Goal: Task Accomplishment & Management: Manage account settings

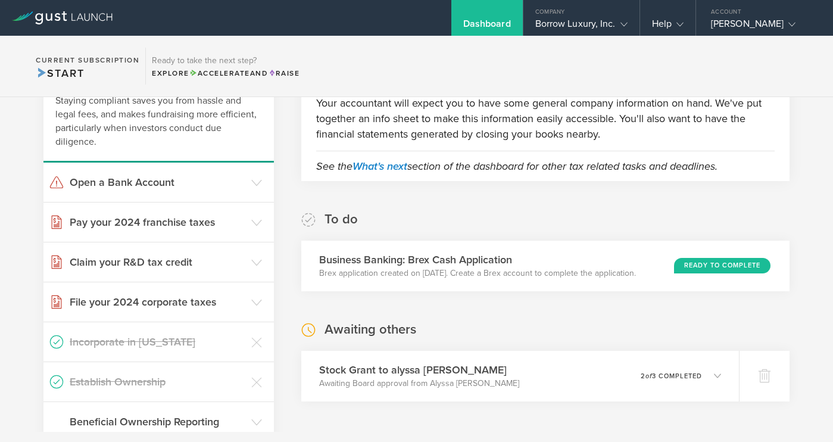
scroll to position [97, 0]
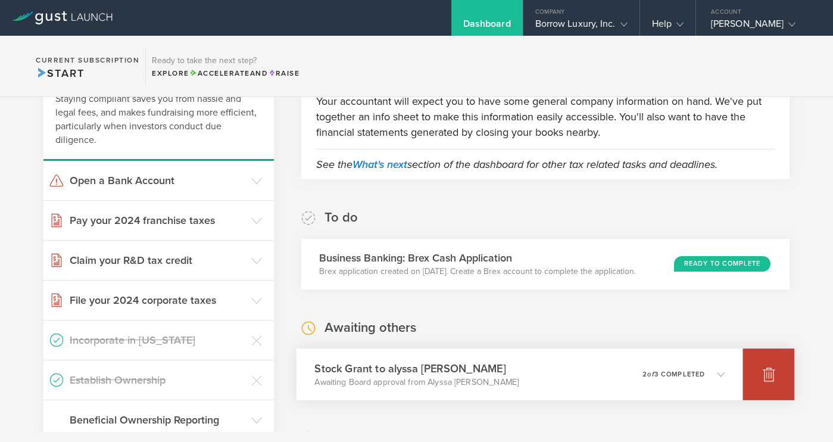
click at [764, 371] on icon at bounding box center [769, 374] width 14 height 14
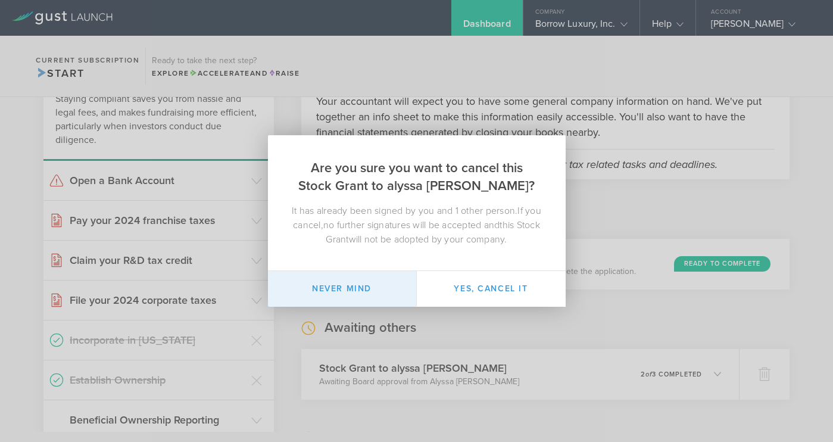
click at [391, 292] on button "Never mind" at bounding box center [342, 289] width 149 height 36
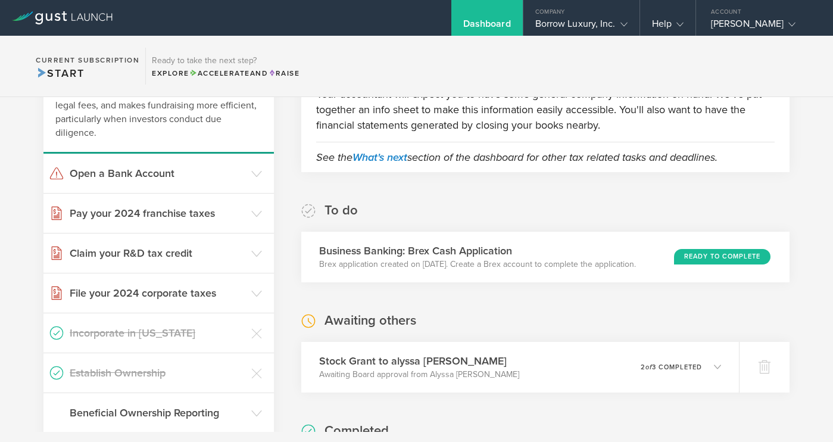
scroll to position [104, 0]
click at [255, 257] on icon at bounding box center [256, 254] width 11 height 11
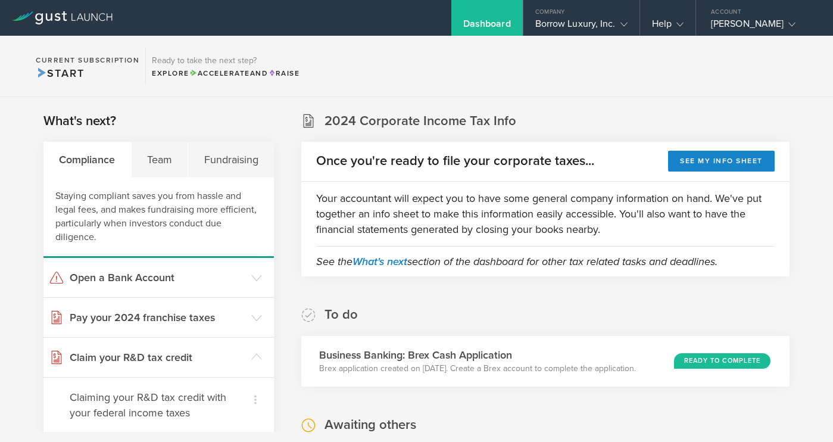
scroll to position [0, 0]
click at [168, 167] on div "Team" at bounding box center [160, 160] width 57 height 36
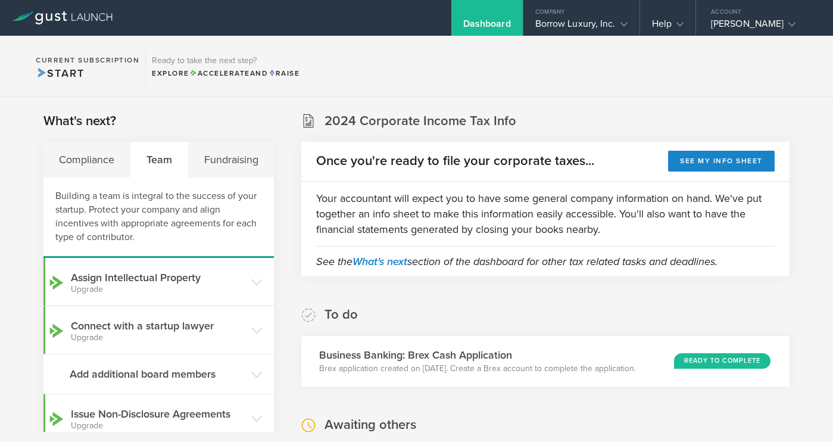
click at [168, 167] on div "Team" at bounding box center [160, 160] width 58 height 36
click at [263, 154] on div "Fundraising" at bounding box center [231, 160] width 86 height 36
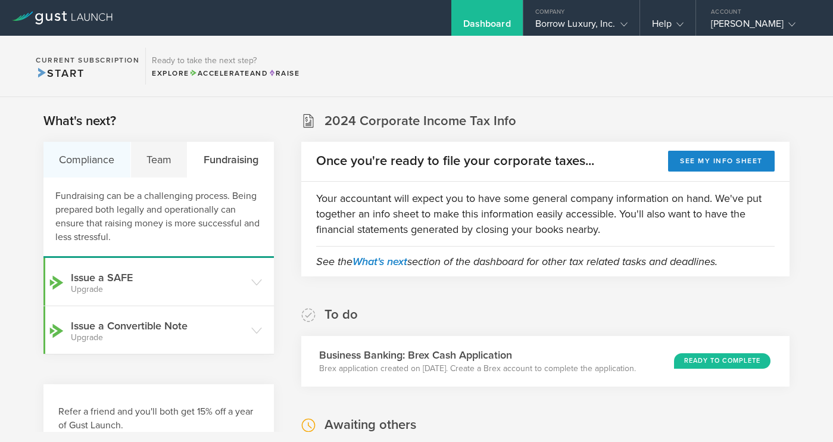
click at [107, 155] on div "Compliance" at bounding box center [87, 160] width 88 height 36
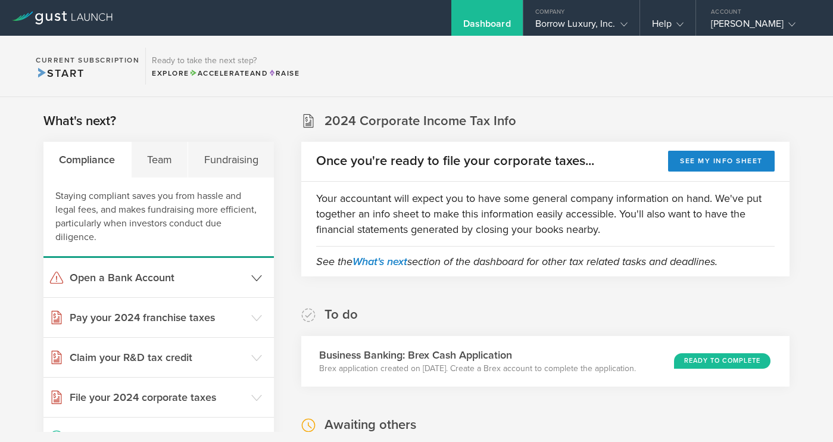
click at [219, 285] on h3 "Open a Bank Account" at bounding box center [158, 277] width 176 height 15
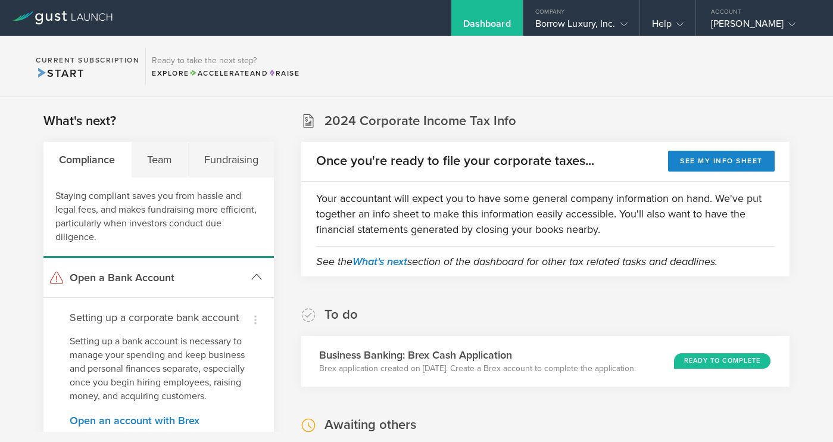
click at [219, 285] on h3 "Open a Bank Account" at bounding box center [158, 277] width 176 height 15
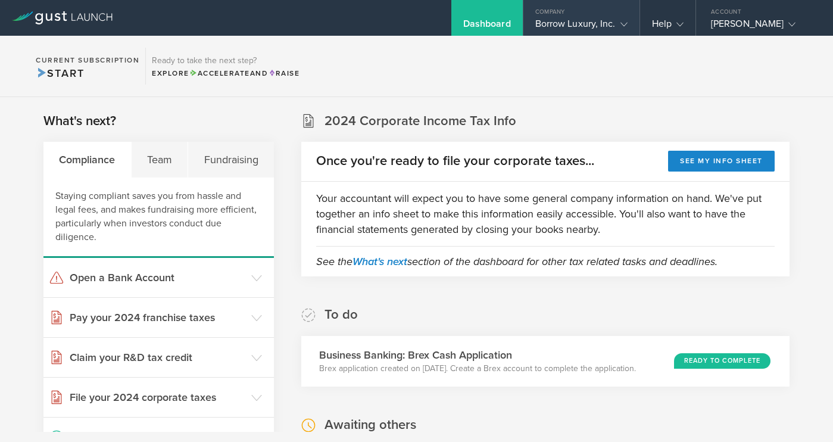
click at [632, 24] on div "Borrow Luxury, Inc." at bounding box center [582, 27] width 116 height 18
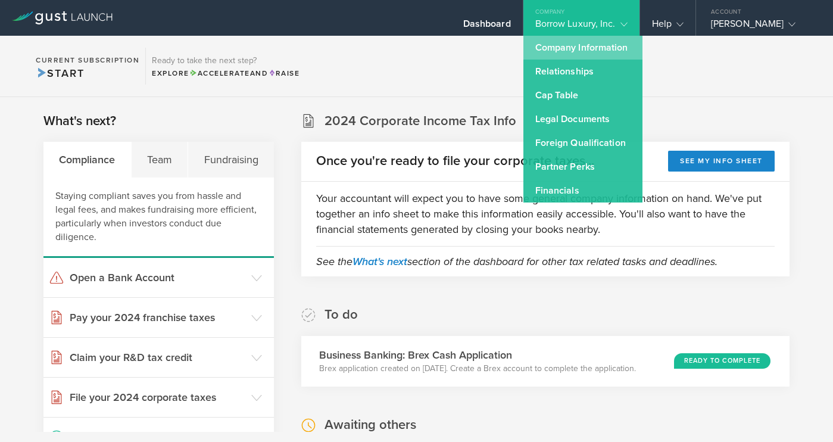
click at [596, 46] on link "Company Information" at bounding box center [583, 48] width 119 height 24
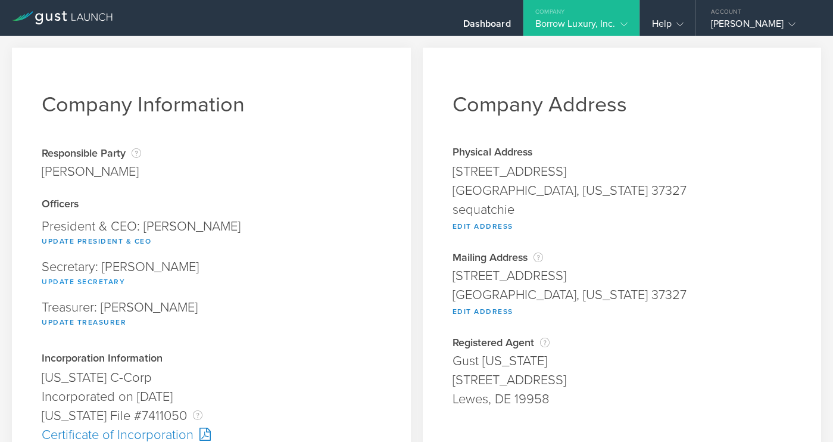
click at [99, 282] on button "Update Secretary" at bounding box center [83, 282] width 83 height 14
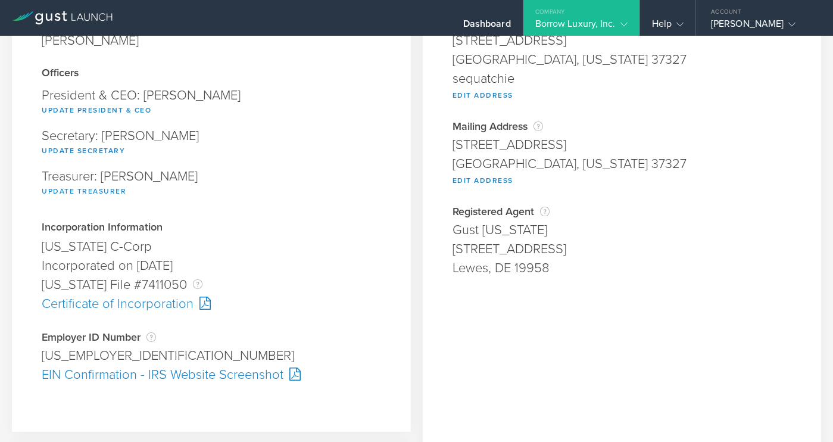
scroll to position [133, 0]
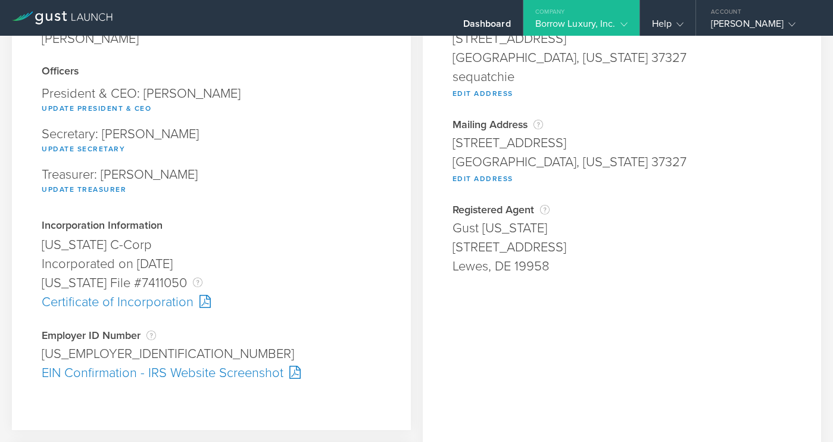
click at [202, 303] on div at bounding box center [202, 301] width 17 height 13
click at [172, 301] on div "Certificate of Incorporation" at bounding box center [211, 301] width 339 height 19
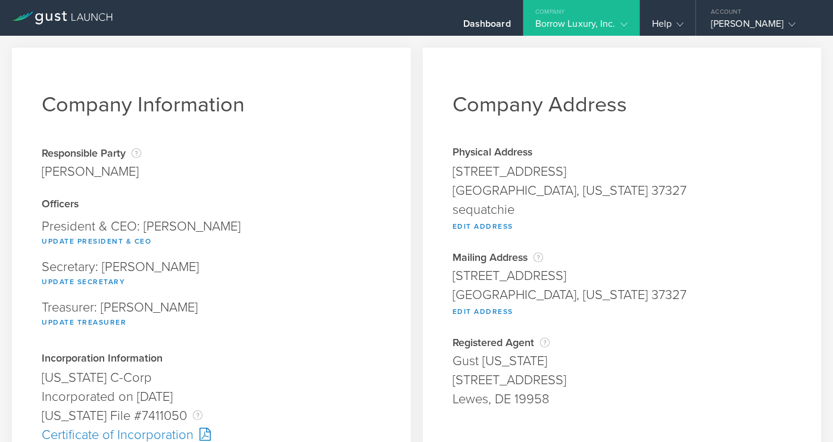
scroll to position [0, 0]
click at [627, 27] on icon at bounding box center [624, 24] width 7 height 7
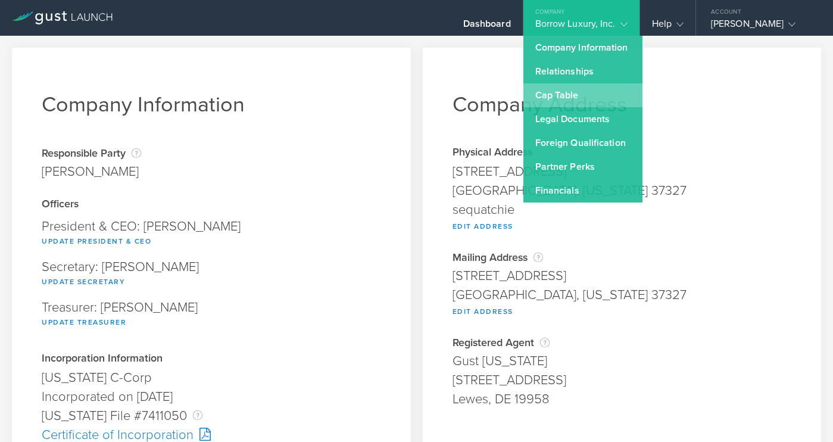
click at [581, 95] on link "Cap Table" at bounding box center [583, 95] width 119 height 24
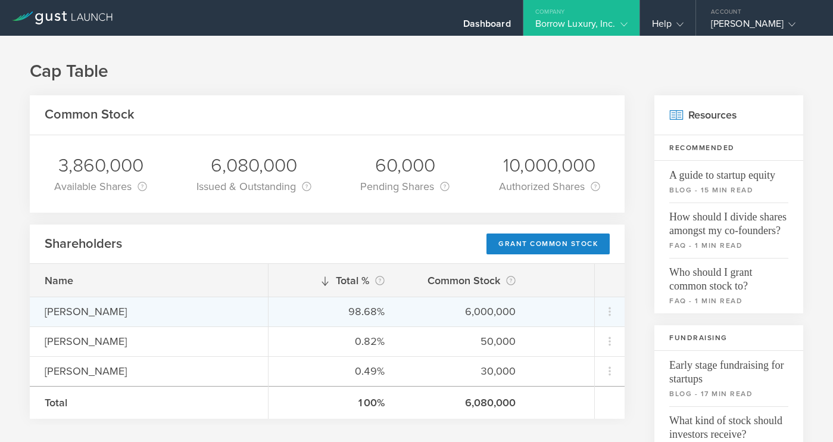
click at [117, 313] on div "[PERSON_NAME]" at bounding box center [149, 311] width 208 height 15
click at [116, 314] on div "[PERSON_NAME]" at bounding box center [149, 311] width 208 height 15
click at [603, 312] on icon at bounding box center [610, 311] width 14 height 14
click at [245, 310] on md-backdrop at bounding box center [416, 221] width 833 height 442
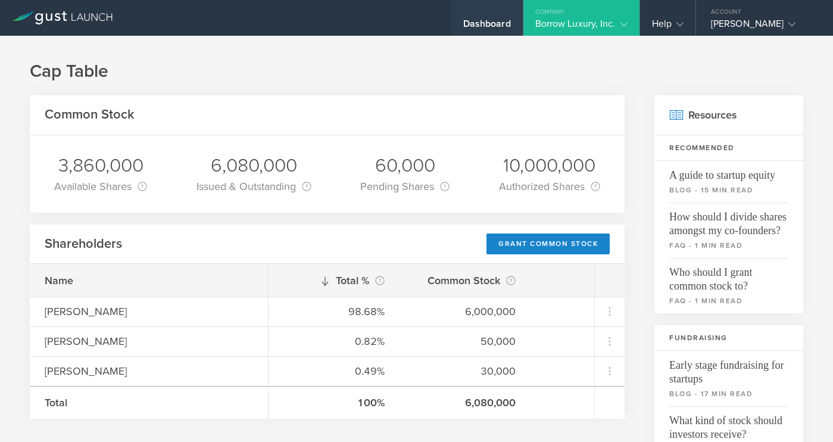
click at [500, 12] on div "Dashboard" at bounding box center [486, 18] width 71 height 36
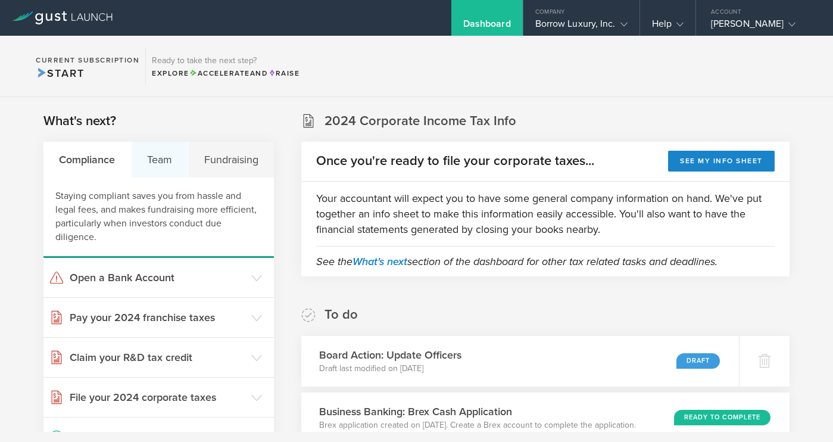
click at [171, 162] on div "Team" at bounding box center [160, 160] width 57 height 36
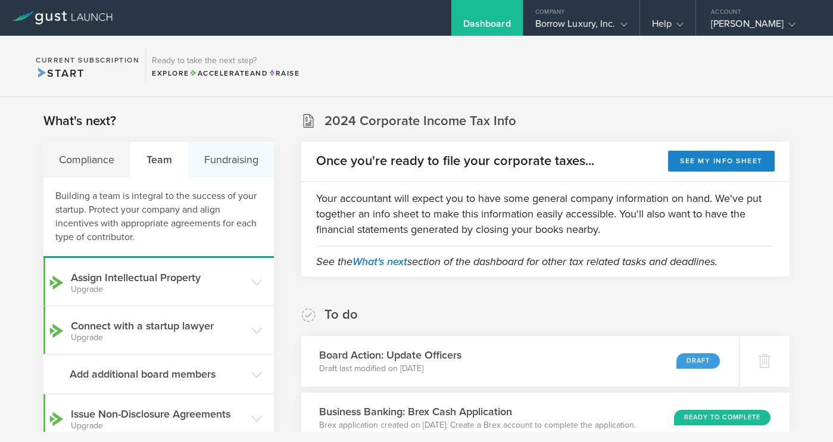
click at [219, 164] on div "Fundraising" at bounding box center [231, 160] width 86 height 36
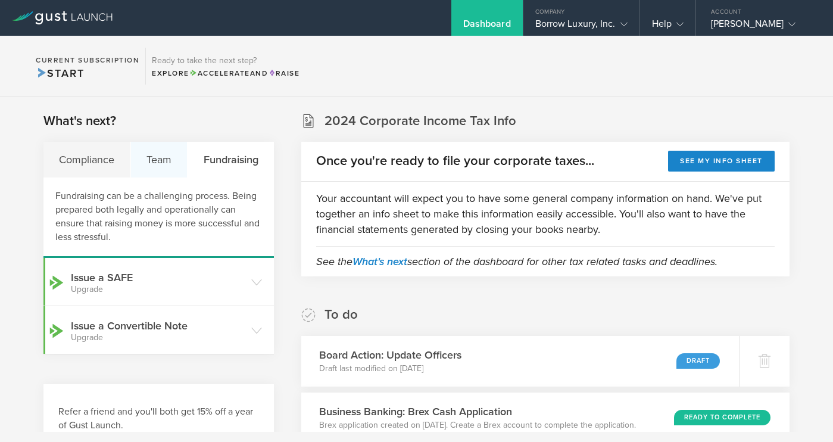
click at [180, 166] on div "Team" at bounding box center [159, 160] width 57 height 36
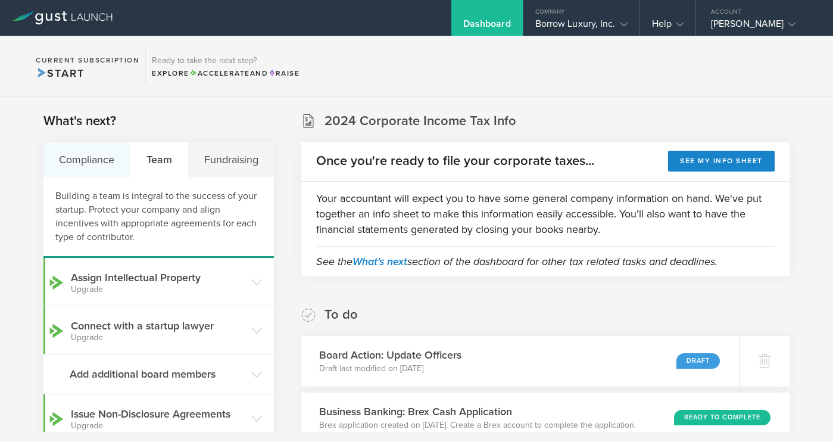
click at [108, 163] on div "Compliance" at bounding box center [87, 160] width 88 height 36
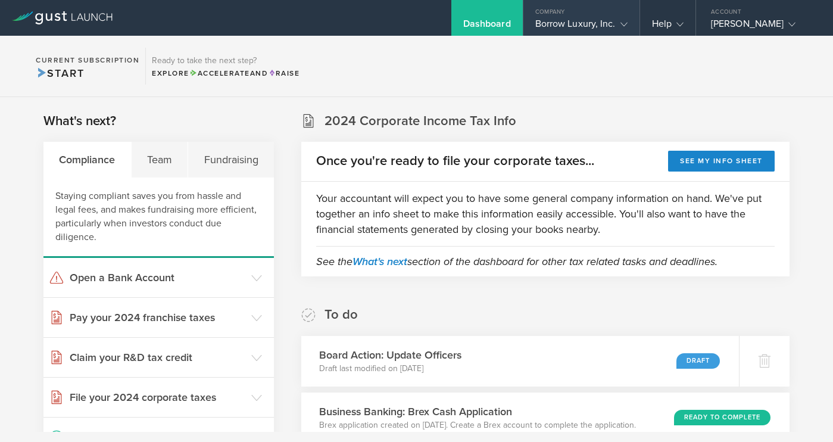
click at [601, 23] on div "Borrow Luxury, Inc." at bounding box center [581, 27] width 92 height 18
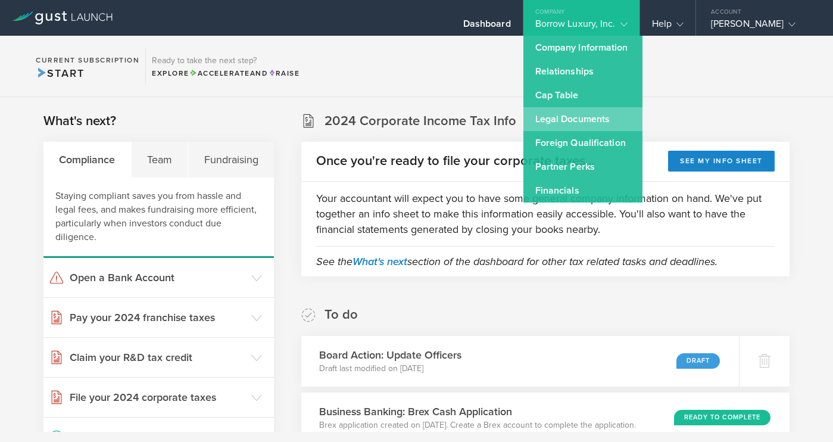
click at [608, 118] on link "Legal Documents" at bounding box center [583, 119] width 119 height 24
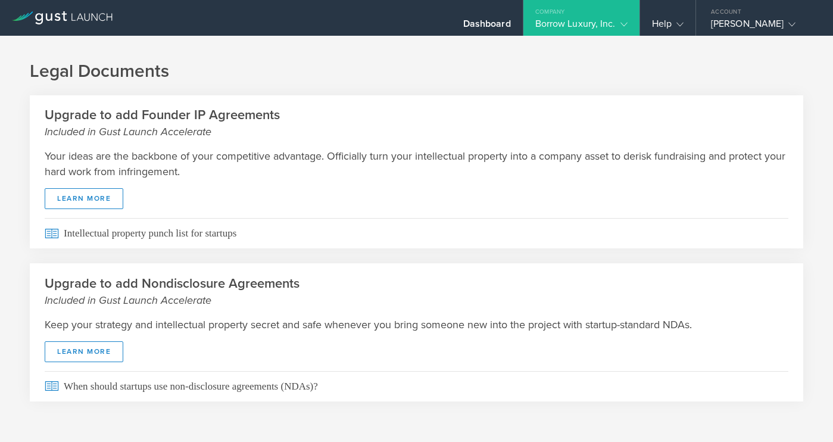
click at [626, 21] on icon at bounding box center [624, 24] width 7 height 7
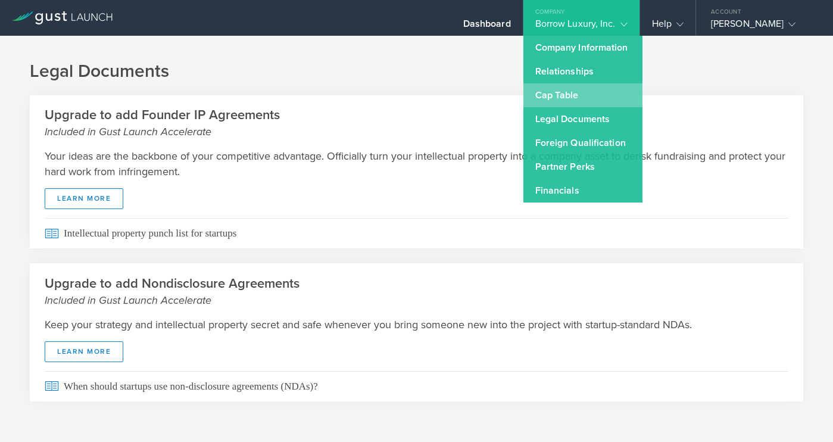
click at [581, 101] on link "Cap Table" at bounding box center [583, 95] width 119 height 24
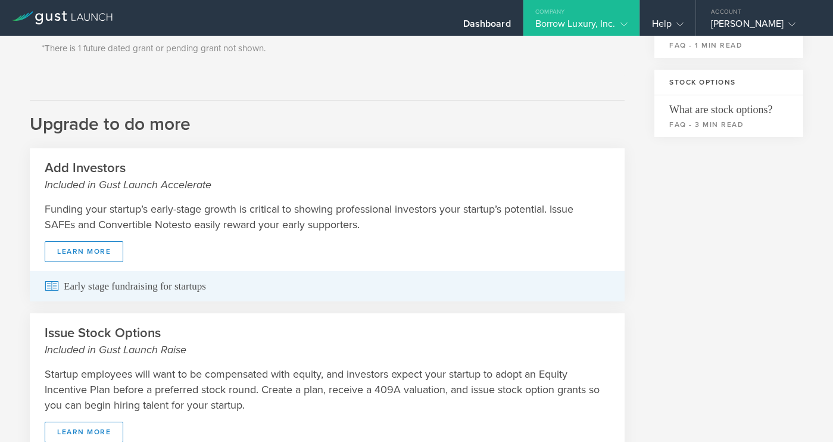
scroll to position [191, 0]
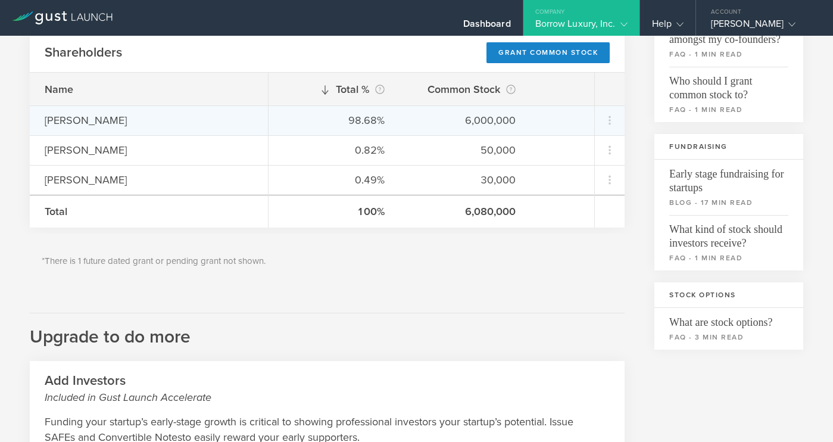
click at [82, 121] on div "[PERSON_NAME]" at bounding box center [149, 120] width 208 height 15
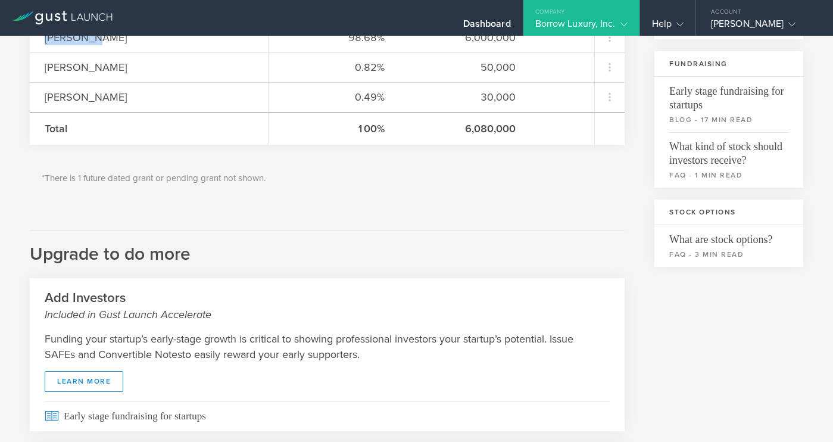
scroll to position [0, 0]
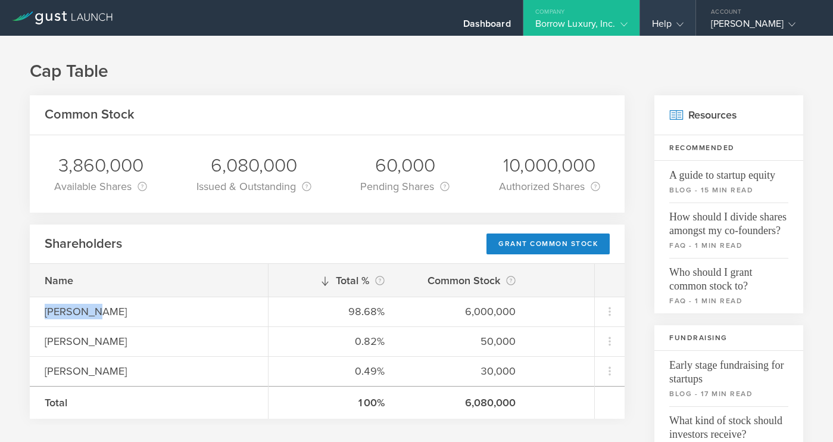
click at [677, 24] on icon at bounding box center [680, 24] width 7 height 7
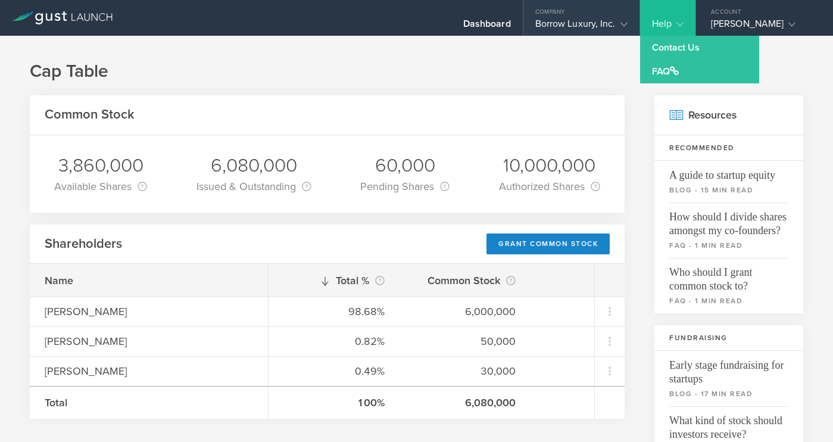
click at [612, 26] on div "Borrow Luxury, Inc." at bounding box center [581, 27] width 92 height 18
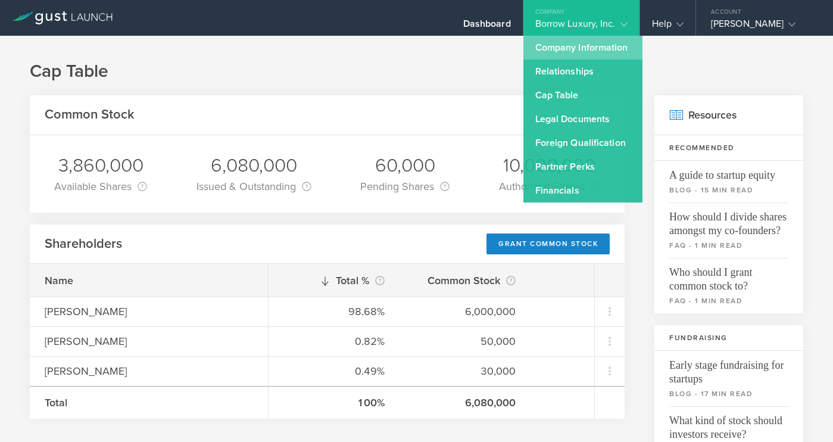
click at [589, 46] on link "Company Information" at bounding box center [583, 48] width 119 height 24
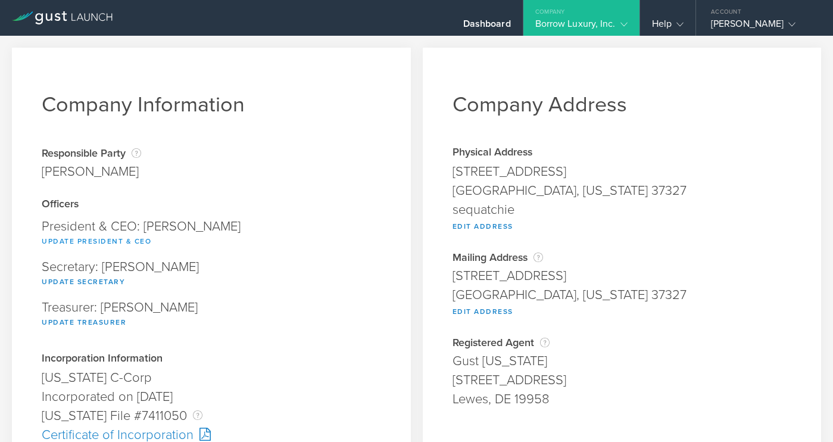
click at [132, 241] on button "Update President & CEO" at bounding box center [97, 241] width 110 height 14
click at [790, 21] on icon at bounding box center [792, 24] width 7 height 7
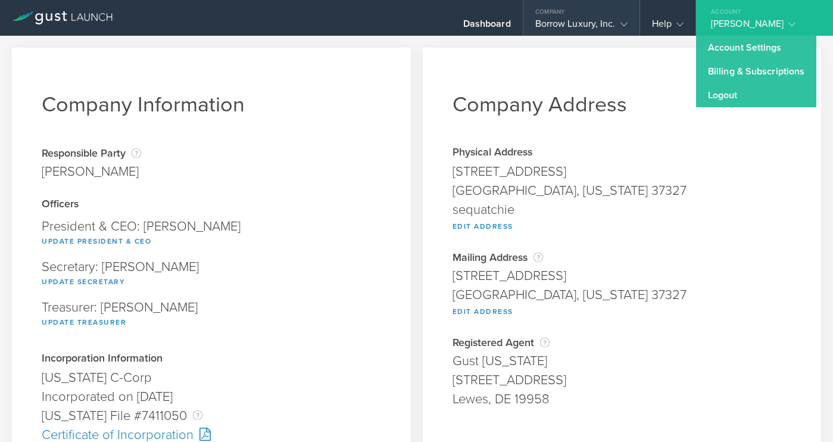
click at [561, 23] on div "Borrow Luxury, Inc." at bounding box center [581, 27] width 92 height 18
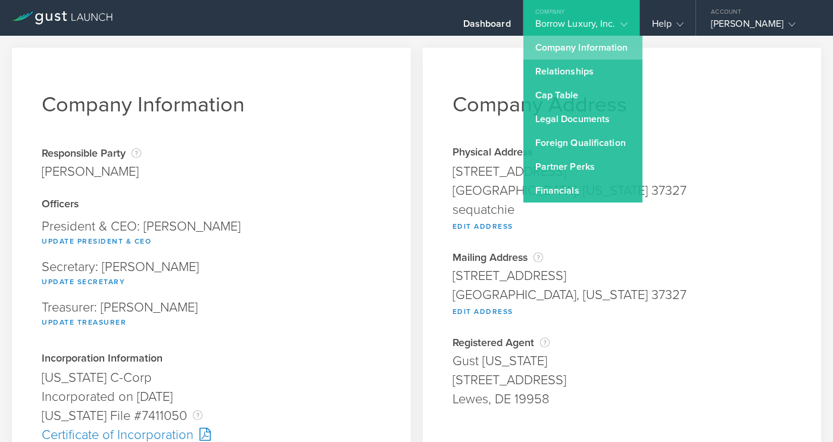
click at [587, 50] on link "Company Information" at bounding box center [583, 48] width 119 height 24
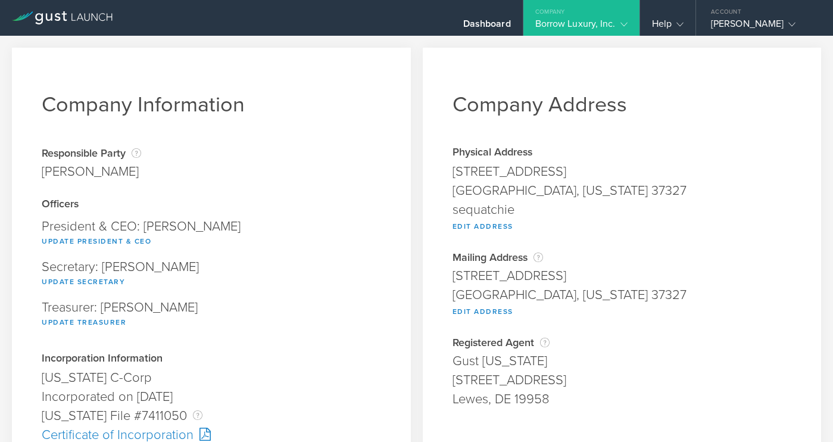
click at [604, 26] on div "Borrow Luxury, Inc." at bounding box center [581, 27] width 92 height 18
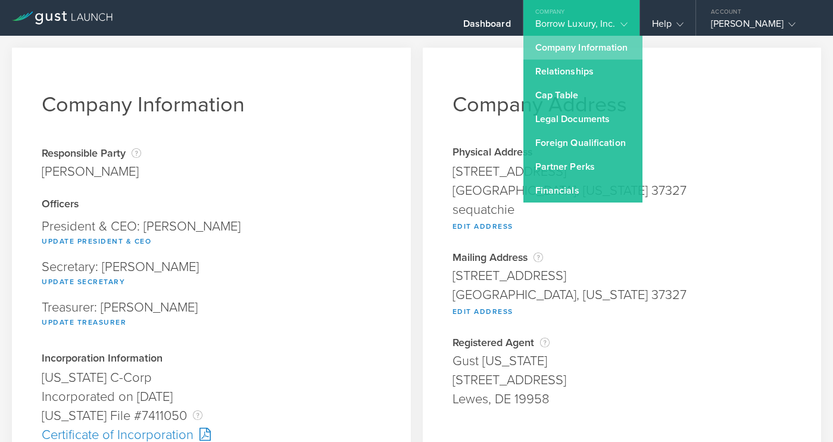
click at [598, 43] on link "Company Information" at bounding box center [583, 48] width 119 height 24
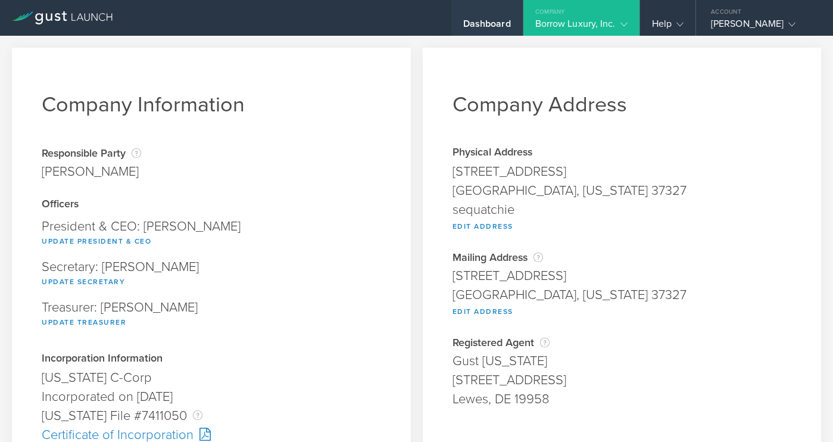
click at [477, 20] on div "Dashboard" at bounding box center [487, 27] width 48 height 18
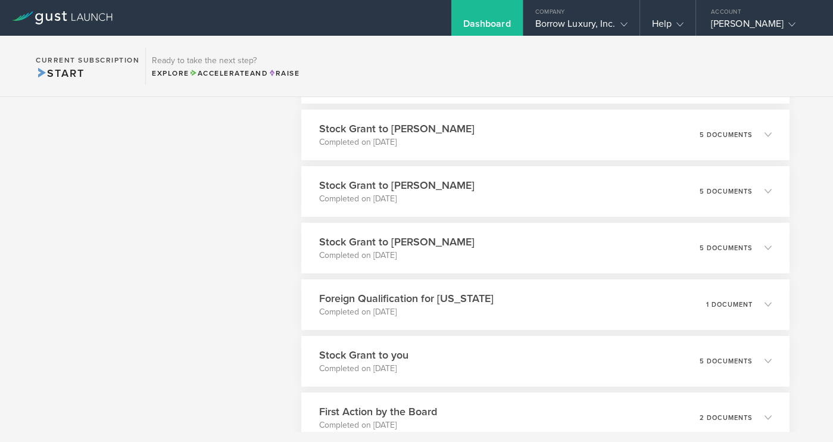
scroll to position [752, 0]
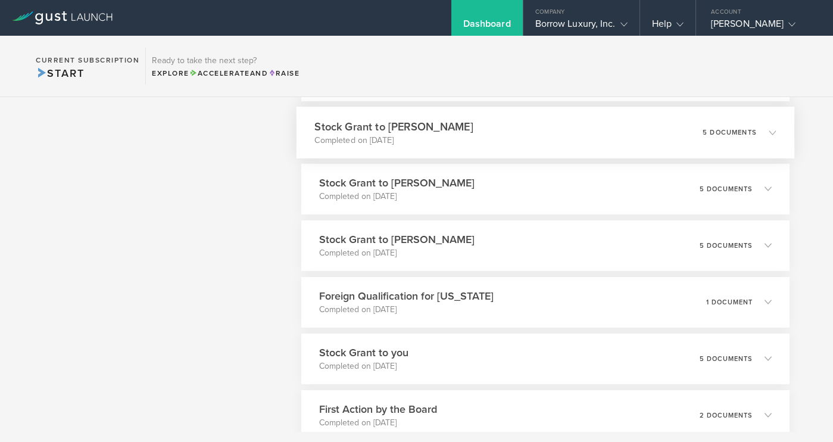
click at [769, 135] on icon at bounding box center [772, 132] width 7 height 7
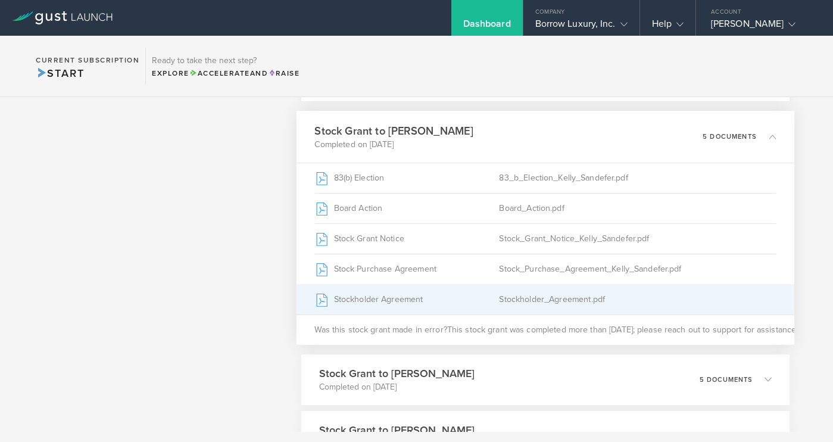
click at [531, 300] on div "Stockholder_Agreement.pdf" at bounding box center [637, 299] width 277 height 30
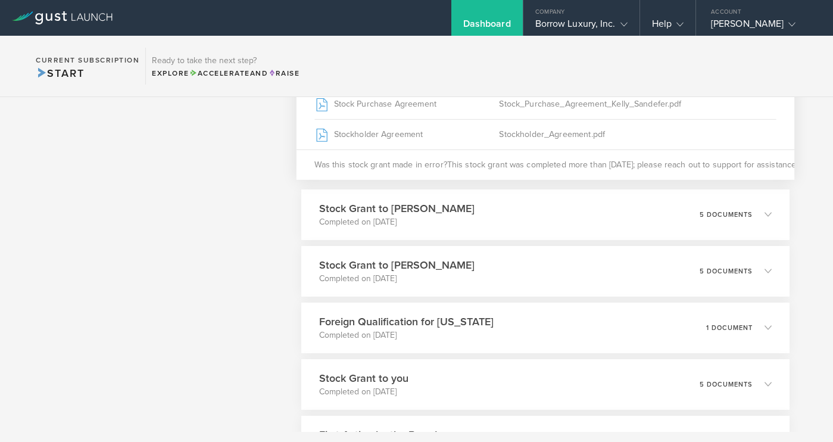
scroll to position [1001, 0]
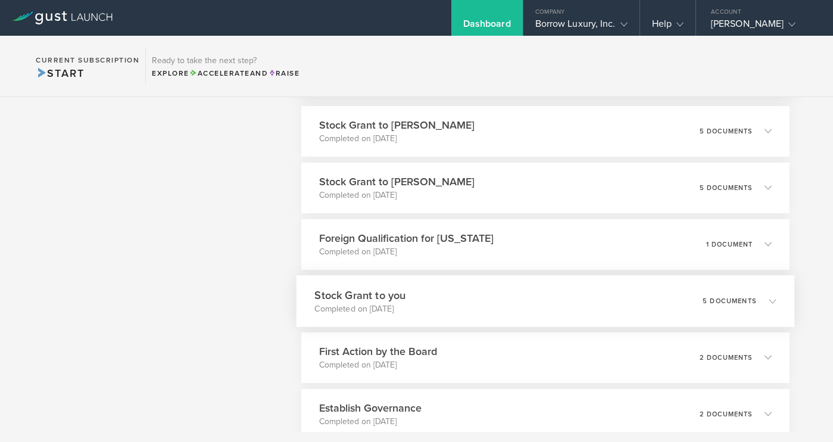
click at [747, 299] on p "5 documents" at bounding box center [730, 300] width 54 height 7
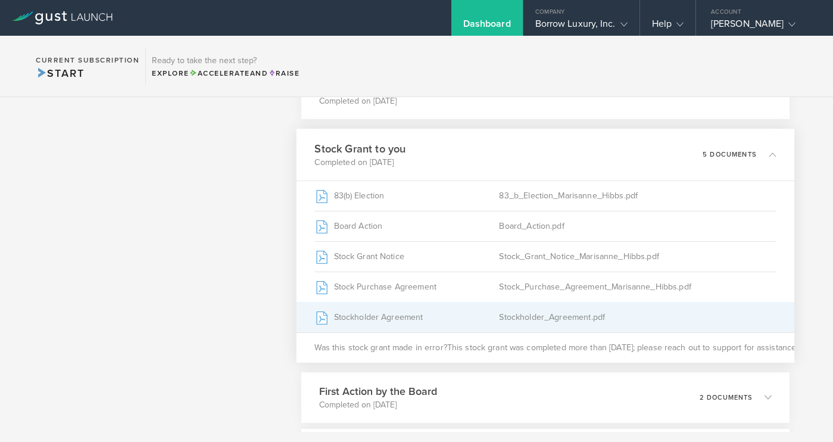
click at [438, 309] on div "Stockholder Agreement" at bounding box center [406, 317] width 185 height 30
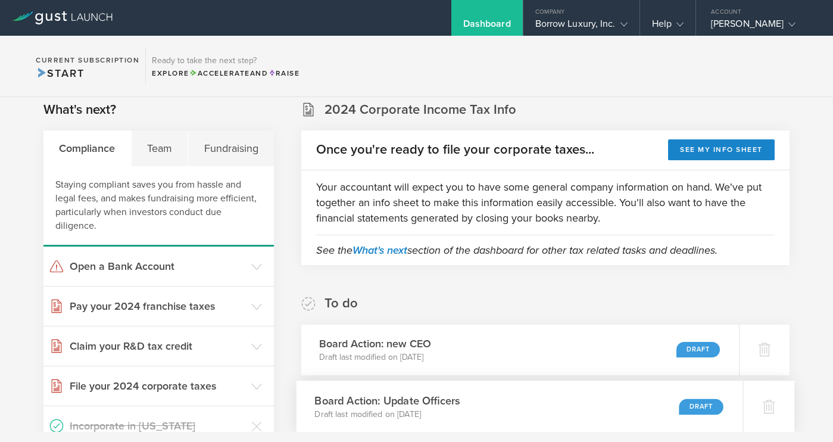
scroll to position [0, 0]
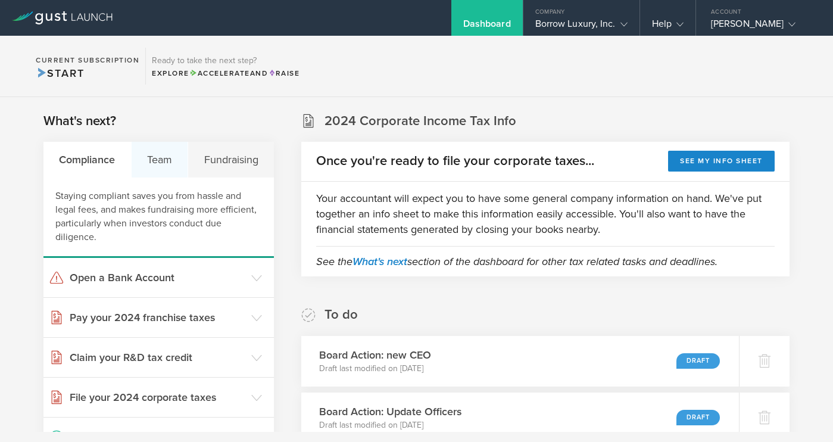
click at [167, 161] on div "Team" at bounding box center [160, 160] width 57 height 36
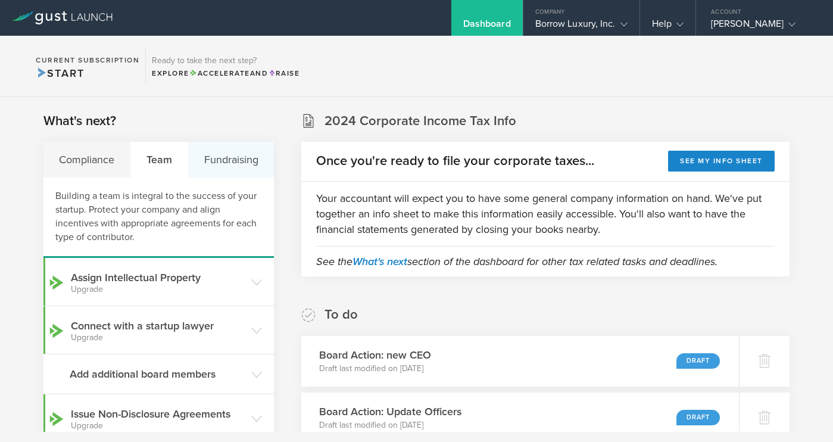
click at [241, 157] on div "Fundraising" at bounding box center [231, 160] width 86 height 36
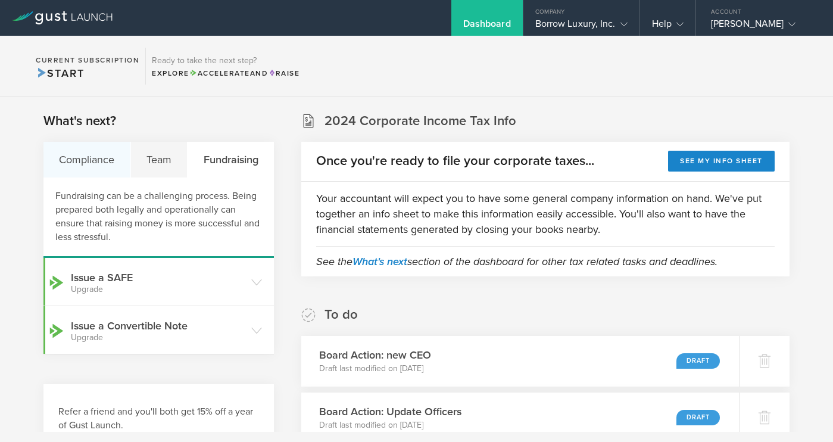
click at [114, 159] on div "Compliance" at bounding box center [87, 160] width 88 height 36
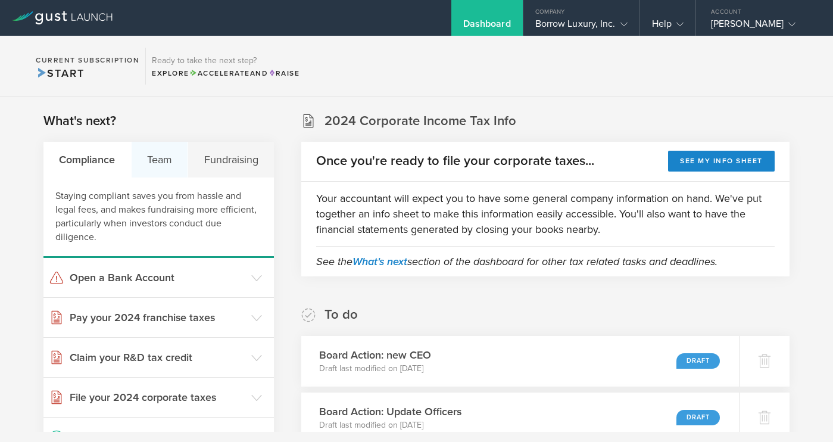
click at [171, 161] on div "Team" at bounding box center [160, 160] width 57 height 36
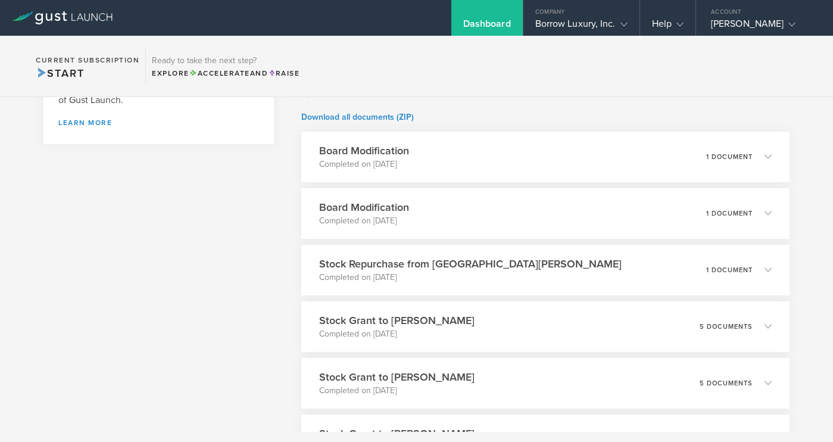
scroll to position [662, 0]
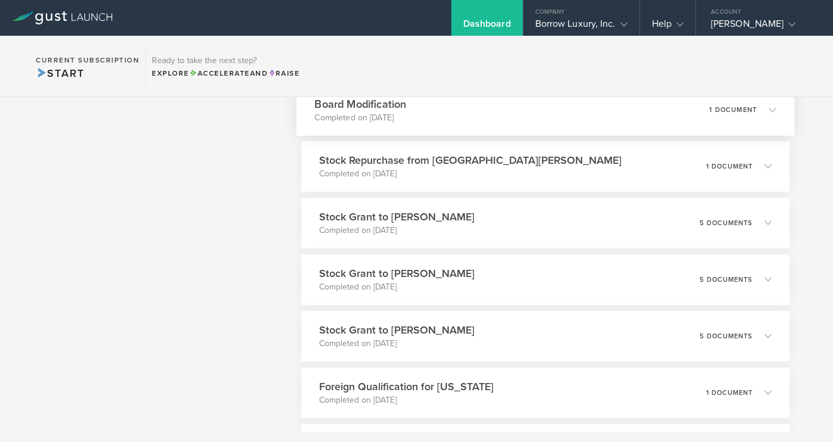
click at [535, 125] on div "Board Modification Completed on [DATE] 1 document" at bounding box center [546, 110] width 498 height 52
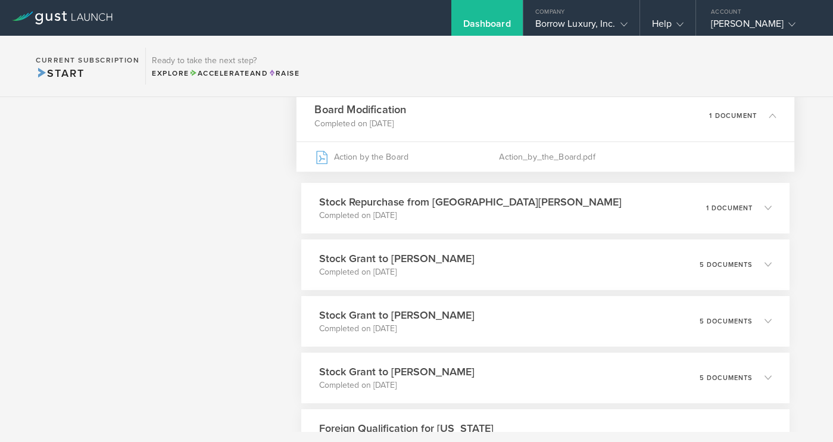
click at [535, 125] on div "Board Modification Completed on [DATE] 1 document" at bounding box center [546, 115] width 498 height 52
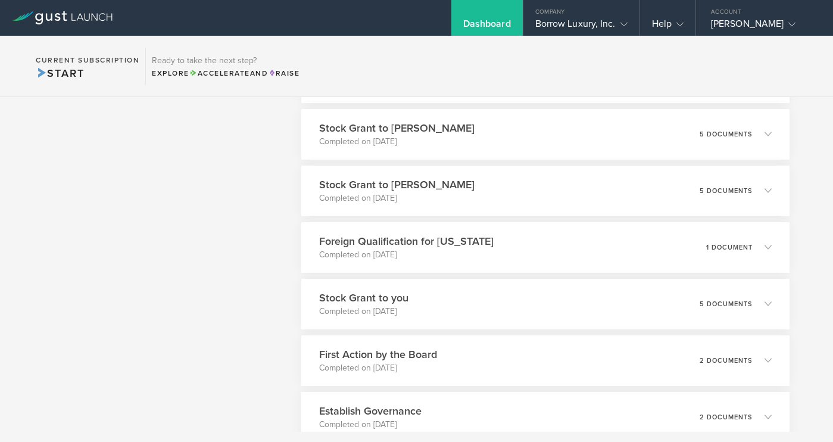
scroll to position [809, 0]
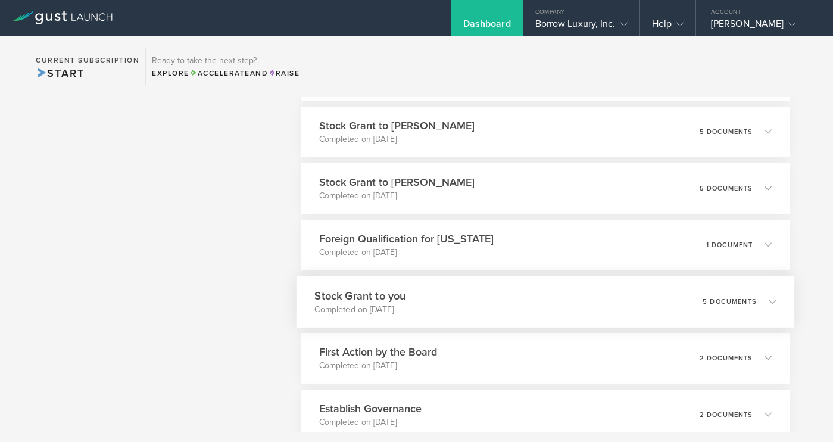
click at [533, 301] on div "Stock Grant to you Completed on [DATE] 5 documents" at bounding box center [546, 302] width 498 height 52
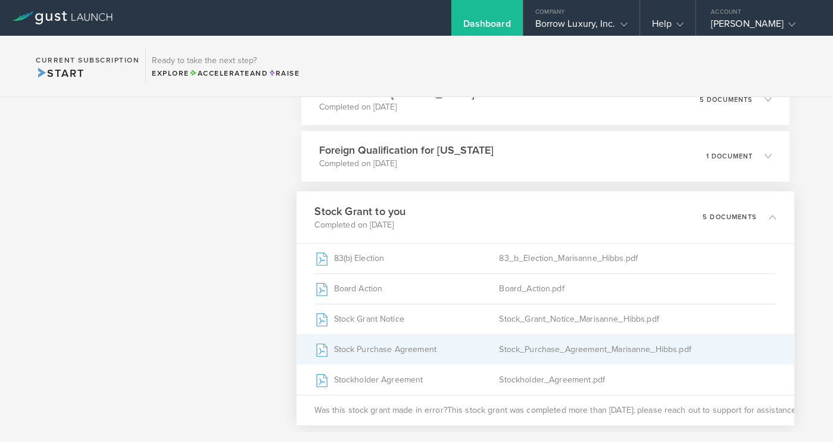
scroll to position [900, 0]
click at [425, 346] on div "Stock Purchase Agreement" at bounding box center [406, 347] width 185 height 30
